Goal: Information Seeking & Learning: Find specific fact

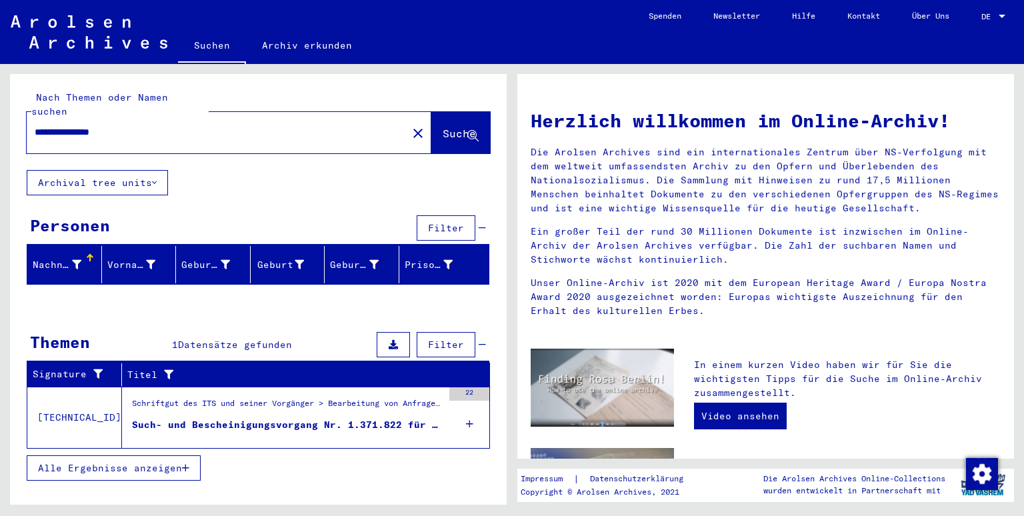
click at [179, 401] on mat-grid-list "Schriftgut des ITS und seiner Vorgänger > Bearbeitung von Anfragen > Fallbezoge…" at bounding box center [287, 417] width 311 height 41
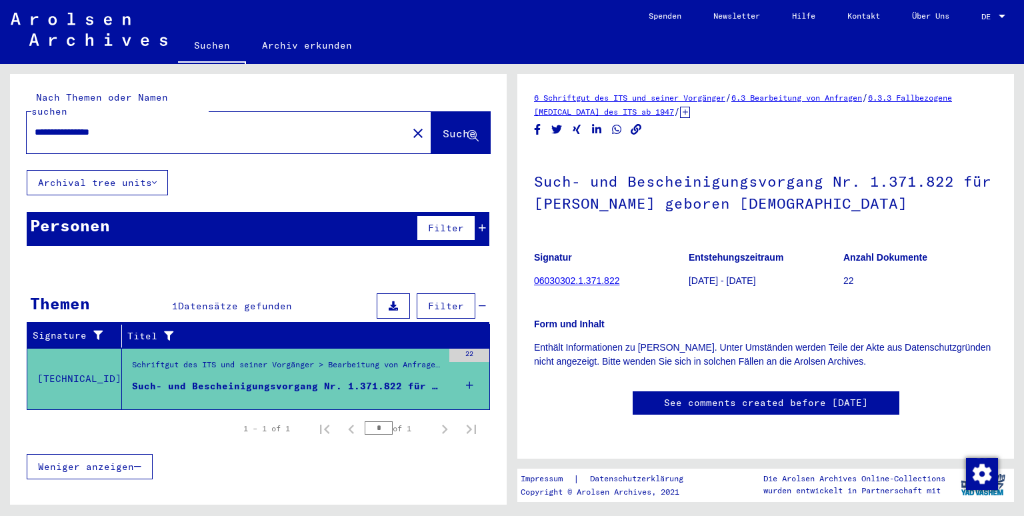
drag, startPoint x: 700, startPoint y: 279, endPoint x: 828, endPoint y: 269, distance: 128.4
click at [688, 269] on mat-grid-tile "Signatur 06030302.1.371.822" at bounding box center [611, 271] width 154 height 60
click at [817, 269] on figure "Entstehungszeitraum [DATE] - [DATE]" at bounding box center [766, 271] width 154 height 60
drag, startPoint x: 693, startPoint y: 257, endPoint x: 783, endPoint y: 259, distance: 90.7
click at [779, 259] on b "Entstehungszeitraum" at bounding box center [736, 257] width 95 height 11
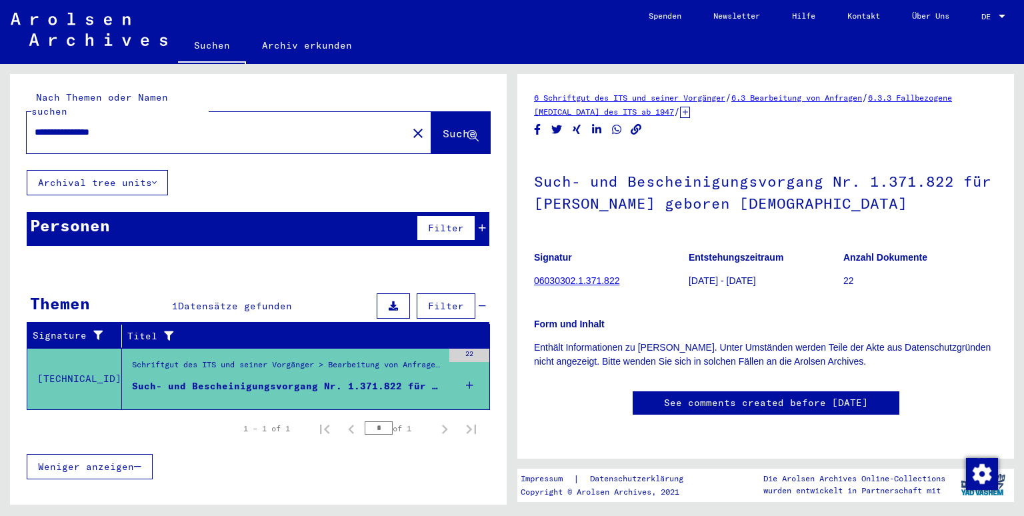
click at [559, 282] on link "06030302.1.371.822" at bounding box center [576, 280] width 85 height 11
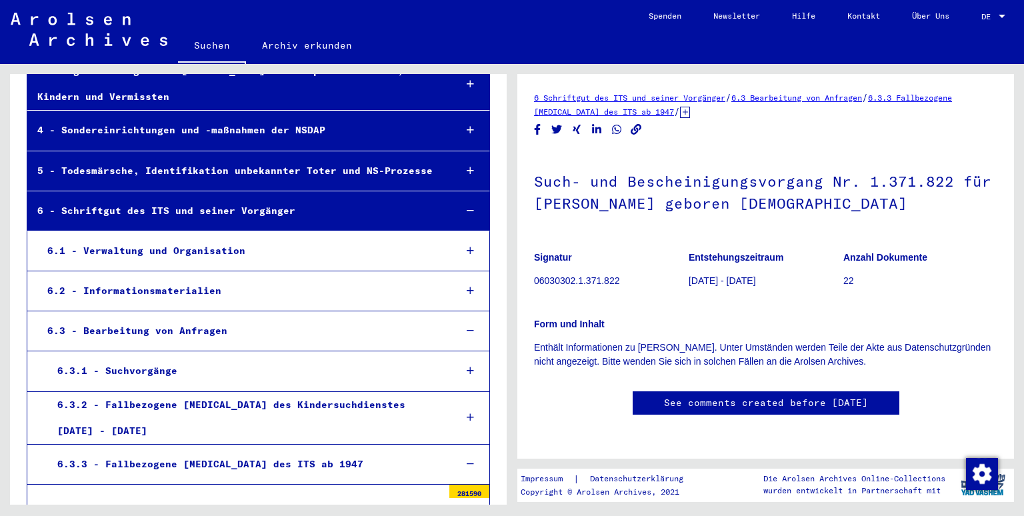
click at [569, 282] on p "06030302.1.371.822" at bounding box center [611, 281] width 154 height 14
